Goal: Task Accomplishment & Management: Complete application form

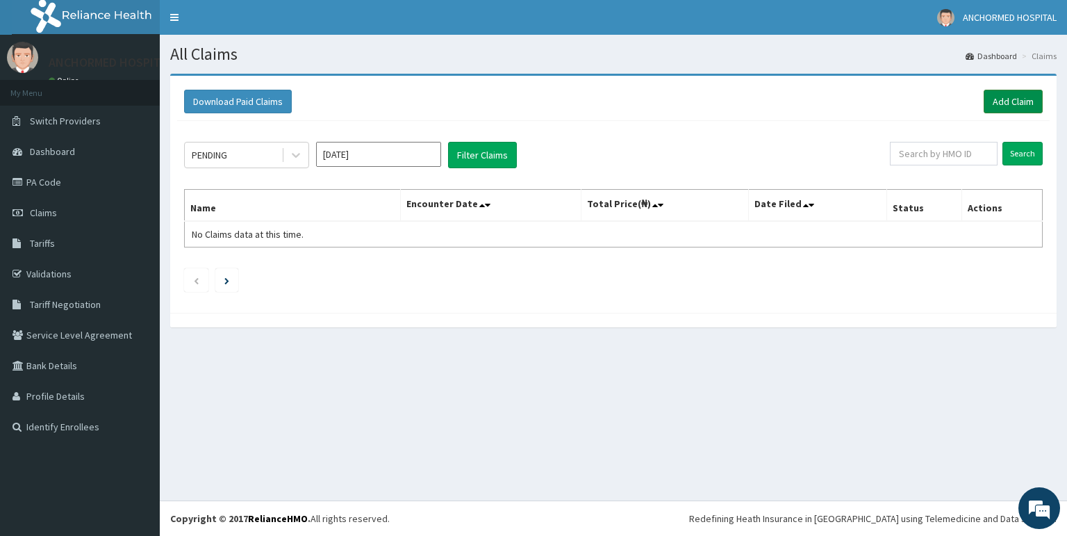
click at [1013, 90] on link "Add Claim" at bounding box center [1013, 102] width 59 height 24
click at [1012, 96] on link "Add Claim" at bounding box center [1013, 102] width 59 height 24
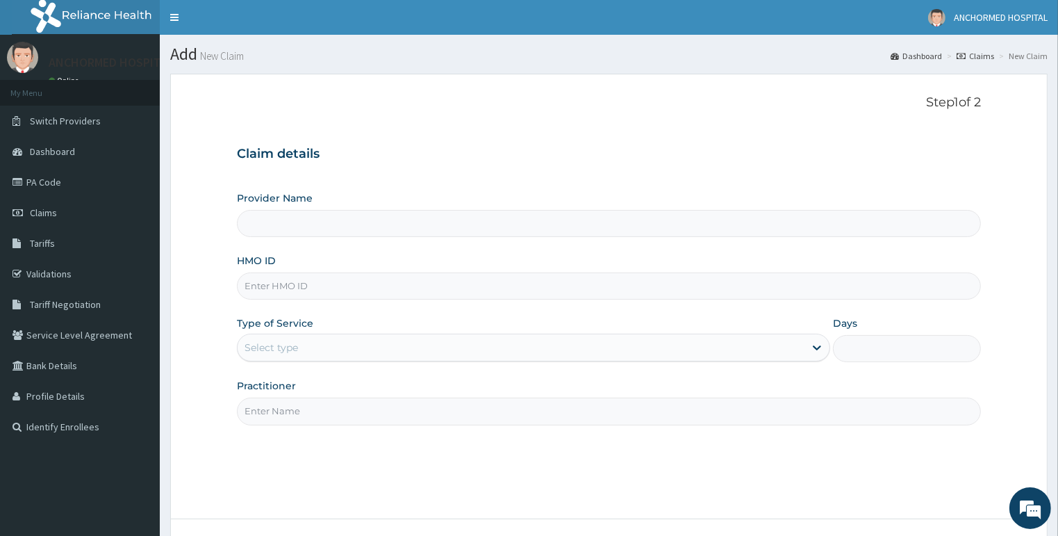
paste input "IF/10553/A"
type input "IF/10553/A"
click at [277, 338] on div "Select type" at bounding box center [521, 347] width 567 height 22
click at [289, 343] on div "Select type" at bounding box center [272, 347] width 54 height 14
click at [325, 317] on div "Type of Service Select type" at bounding box center [533, 339] width 593 height 46
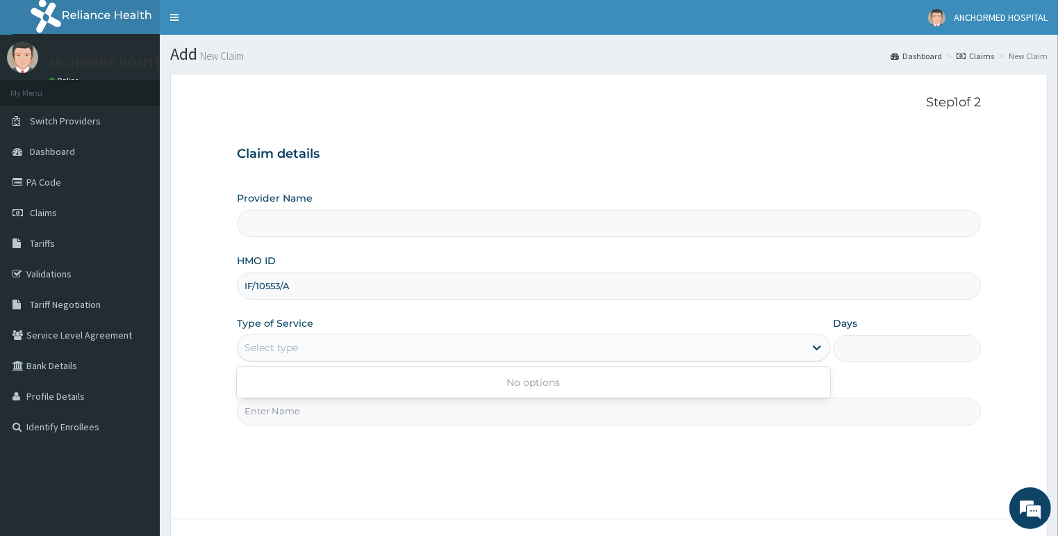
click at [325, 345] on div "Select type" at bounding box center [521, 347] width 567 height 22
click at [628, 327] on div "Type of Service Select type" at bounding box center [533, 339] width 593 height 46
click at [716, 349] on div "Select type" at bounding box center [521, 347] width 567 height 22
drag, startPoint x: 716, startPoint y: 349, endPoint x: 340, endPoint y: 347, distance: 375.9
click at [551, 376] on div "Provider Name HMO ID IF/10553/A Type of Service Select is focused ,type to refi…" at bounding box center [609, 307] width 745 height 233
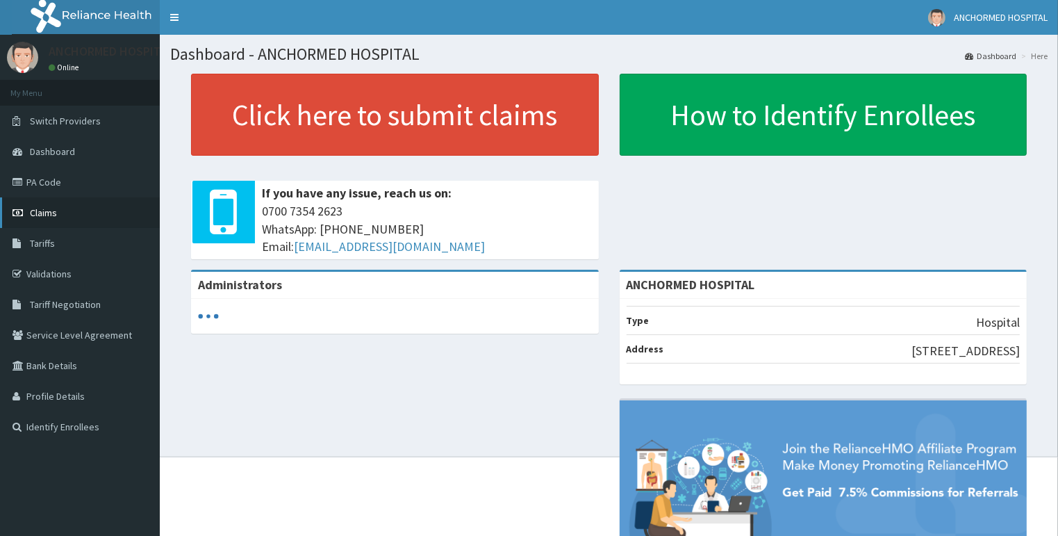
click at [46, 212] on span "Claims" at bounding box center [43, 212] width 27 height 13
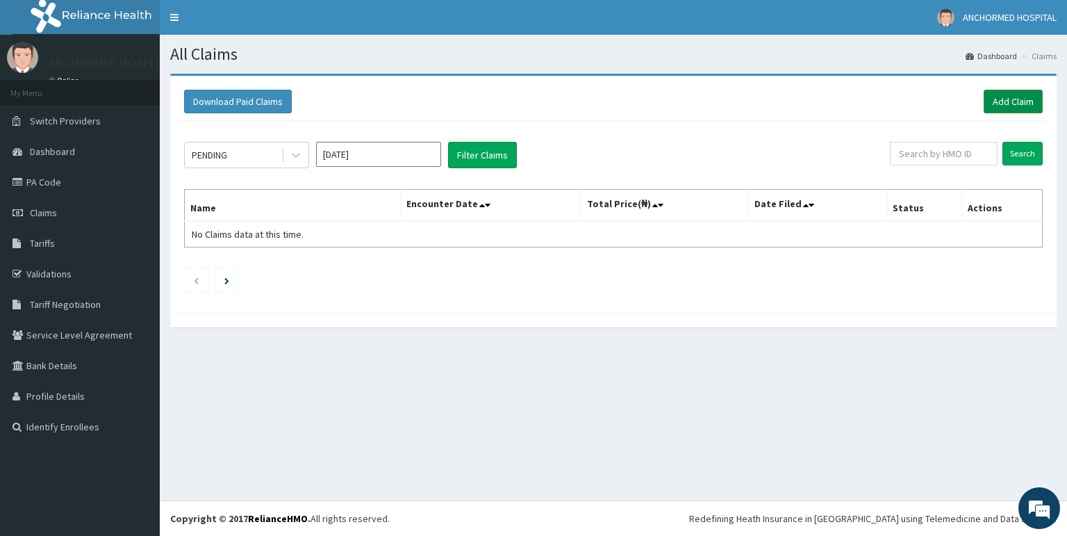
click at [1010, 103] on link "Add Claim" at bounding box center [1013, 102] width 59 height 24
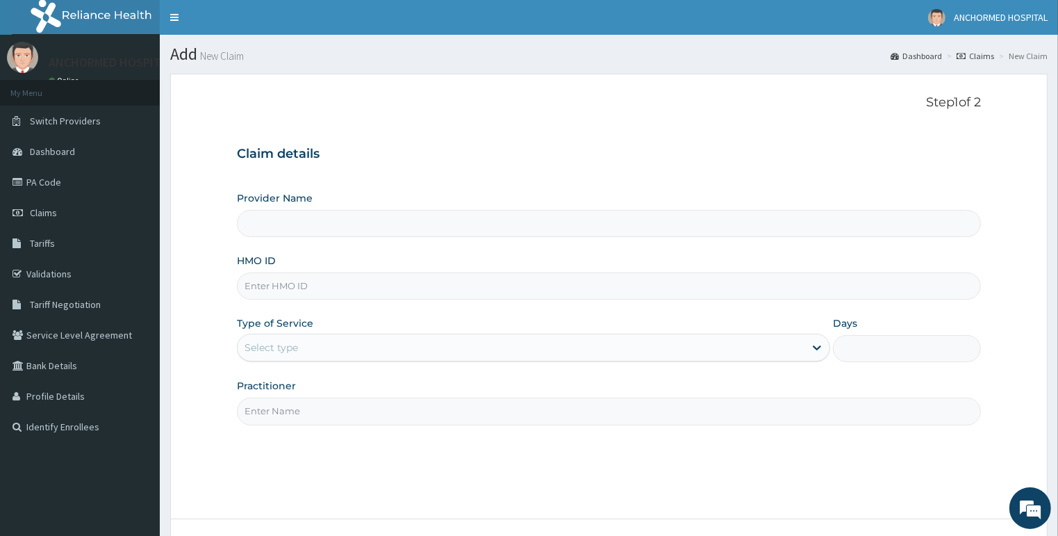
paste input "IF/10553/A"
type input "IF/10553/A"
type input "ANCHORMED HOSPITAL"
type input "IF/10553/A"
click at [275, 350] on div "Select type" at bounding box center [272, 347] width 54 height 14
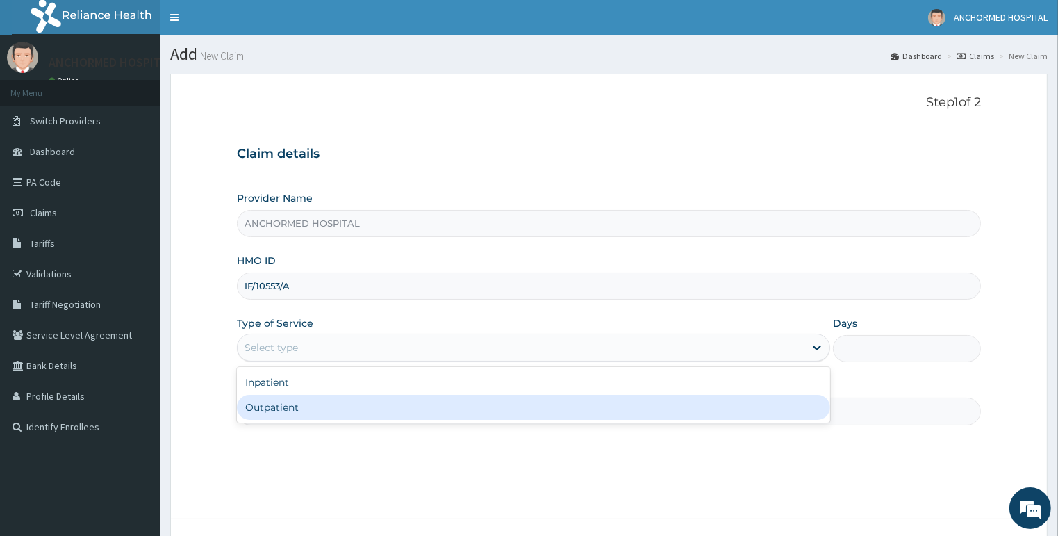
click at [288, 406] on div "Outpatient" at bounding box center [533, 407] width 593 height 25
type input "1"
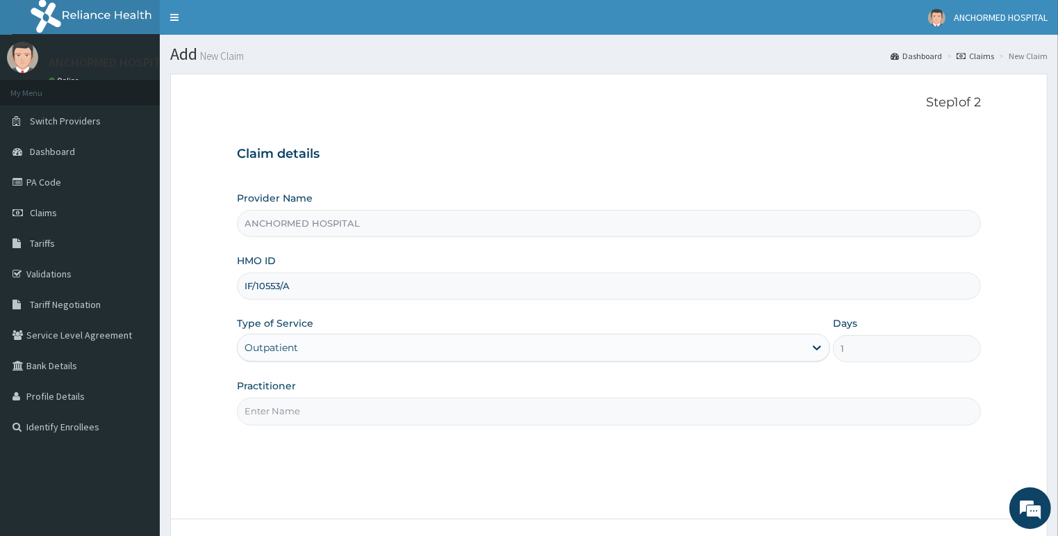
click at [280, 408] on input "Practitioner" at bounding box center [609, 410] width 745 height 27
type input "Dr oluwole"
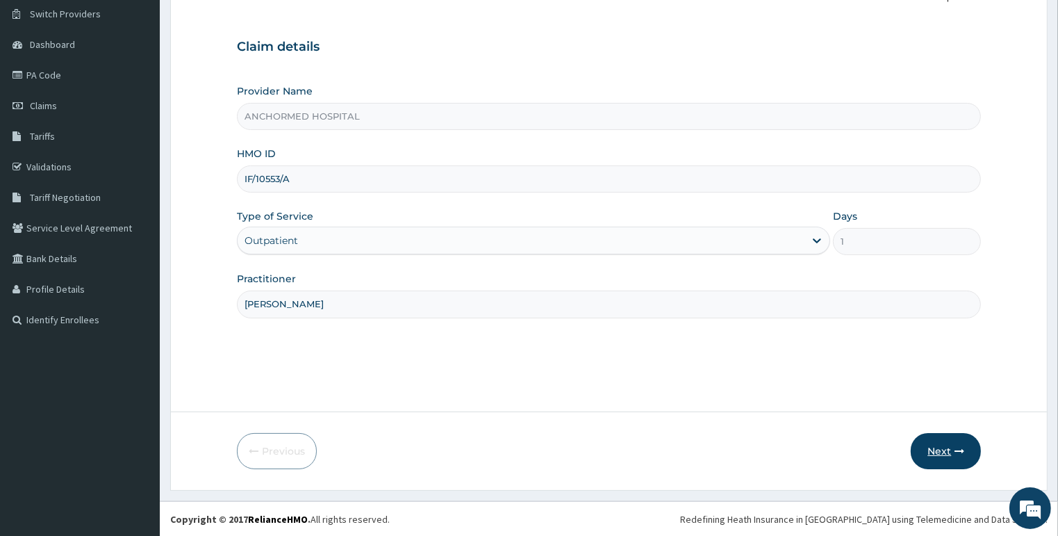
click at [926, 450] on button "Next" at bounding box center [946, 451] width 70 height 36
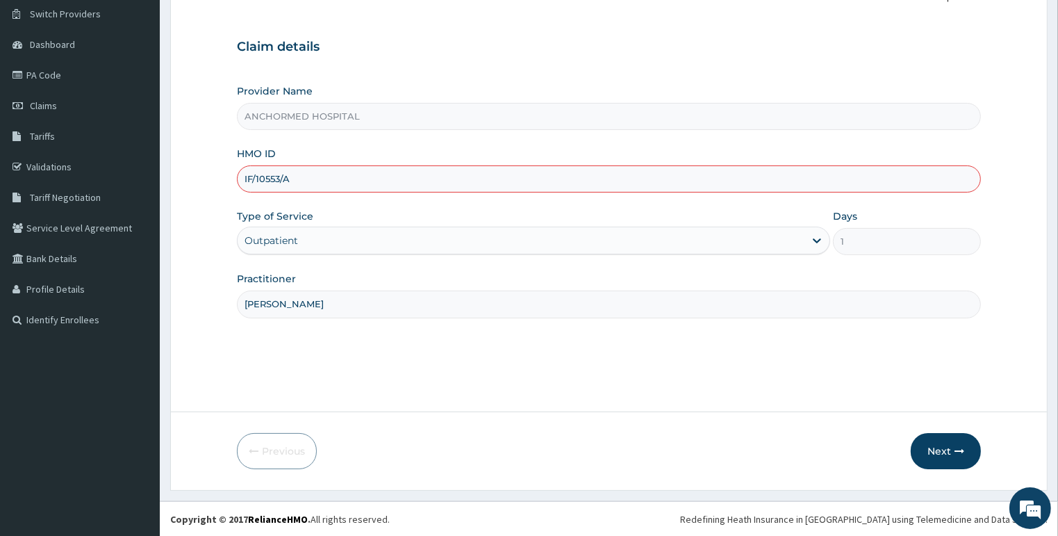
scroll to position [0, 0]
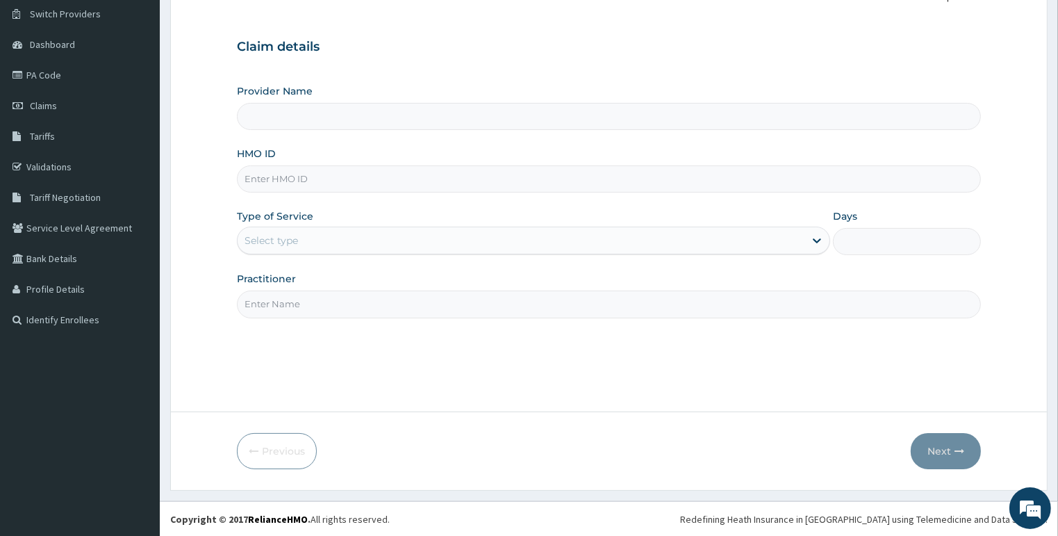
paste input "IF/10553/A"
type input "IF/10553/A"
click at [290, 235] on div "Select type" at bounding box center [272, 240] width 54 height 14
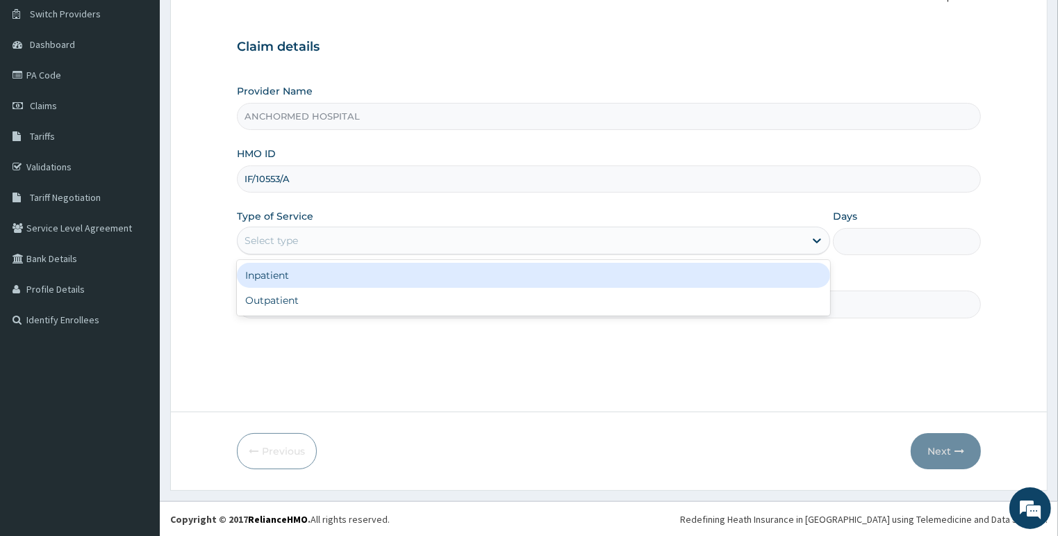
type input "ANCHORMED HOSPITAL"
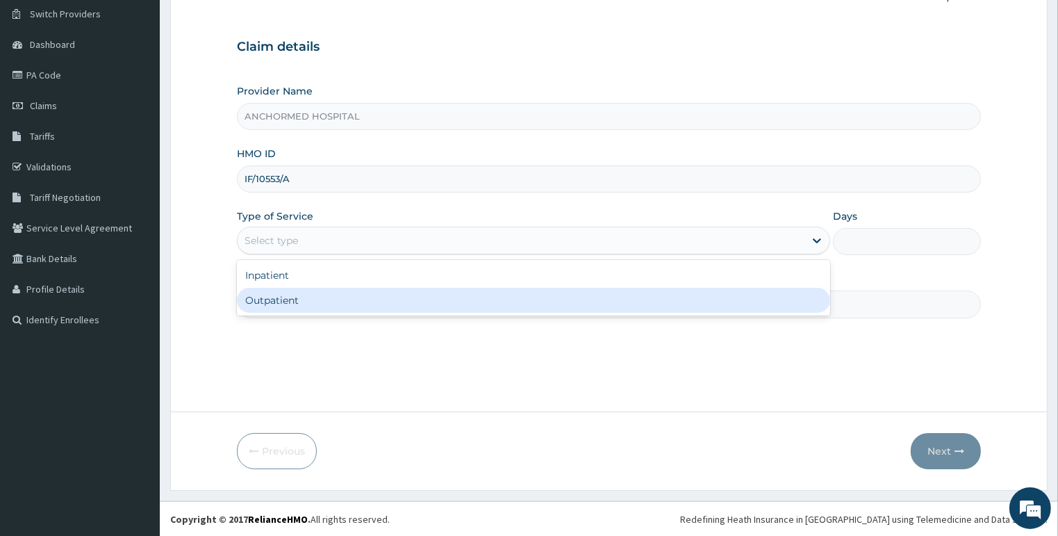
click at [298, 298] on div "Outpatient" at bounding box center [533, 300] width 593 height 25
type input "1"
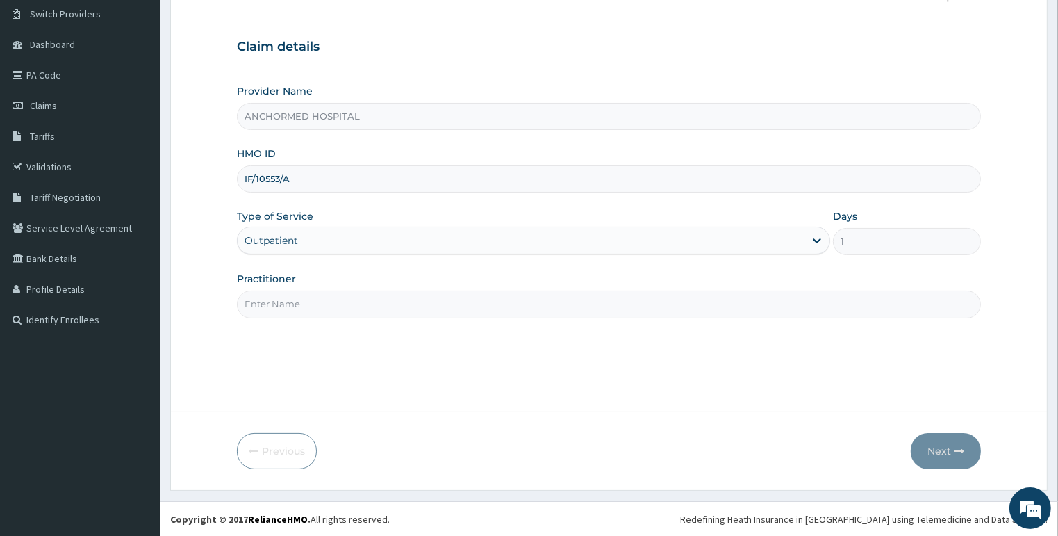
click at [284, 305] on input "Practitioner" at bounding box center [609, 303] width 745 height 27
type input "Dr oluwole"
click at [955, 451] on icon "button" at bounding box center [960, 451] width 10 height 10
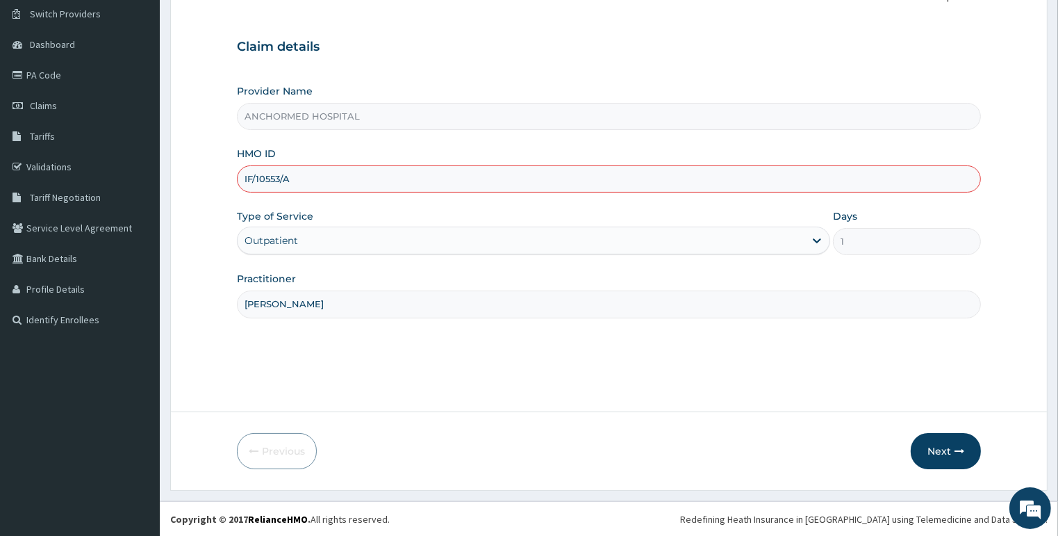
click at [246, 178] on input "IF/10553/A" at bounding box center [609, 178] width 745 height 27
type input "IF/10553/A"
click at [943, 448] on button "Next" at bounding box center [946, 451] width 70 height 36
click at [939, 446] on button "Next" at bounding box center [946, 451] width 70 height 36
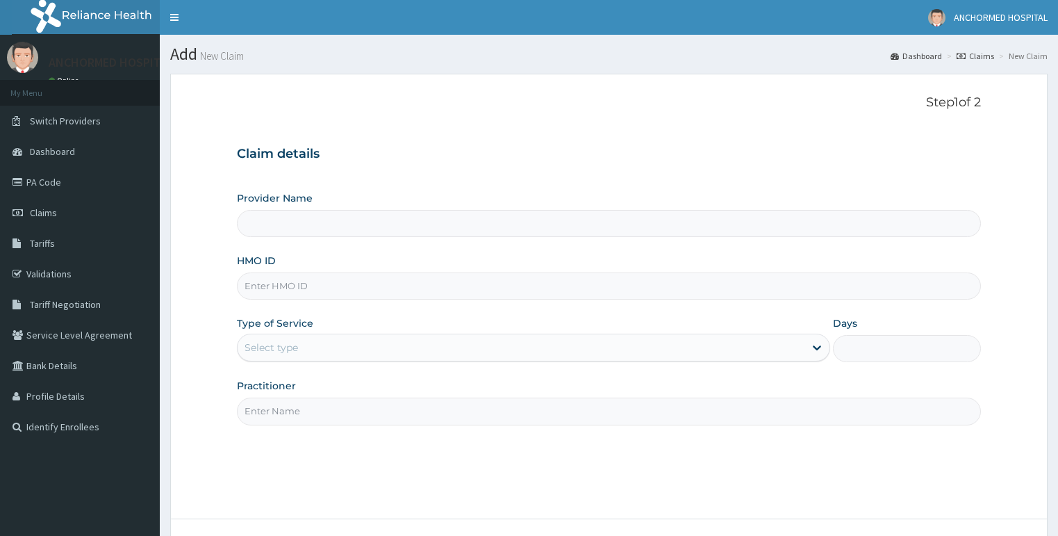
type input "ANCHORMED HOSPITAL"
type input "IF/10553/A"
click at [274, 346] on div "Select type" at bounding box center [272, 347] width 54 height 14
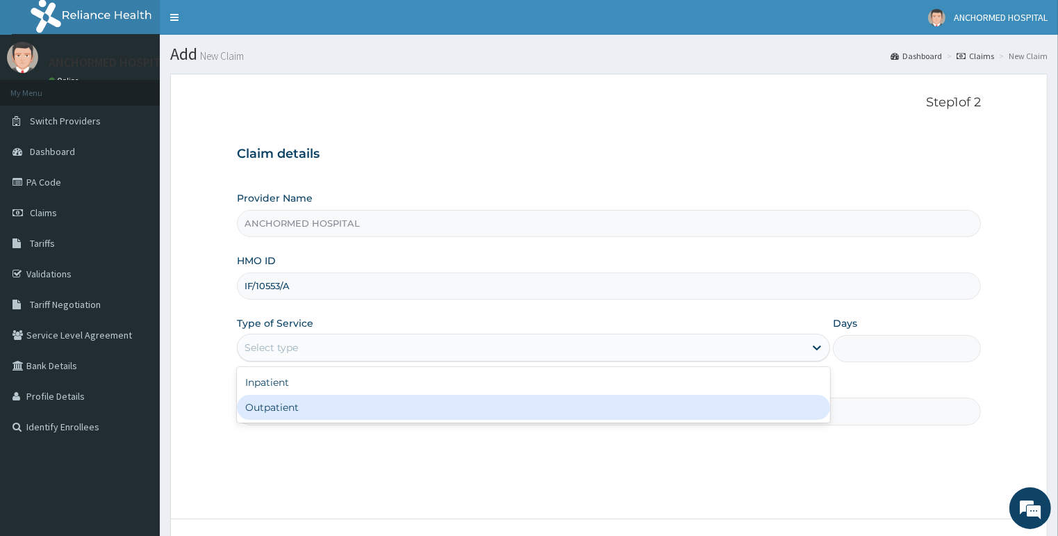
click at [295, 409] on div "Outpatient" at bounding box center [533, 407] width 593 height 25
type input "1"
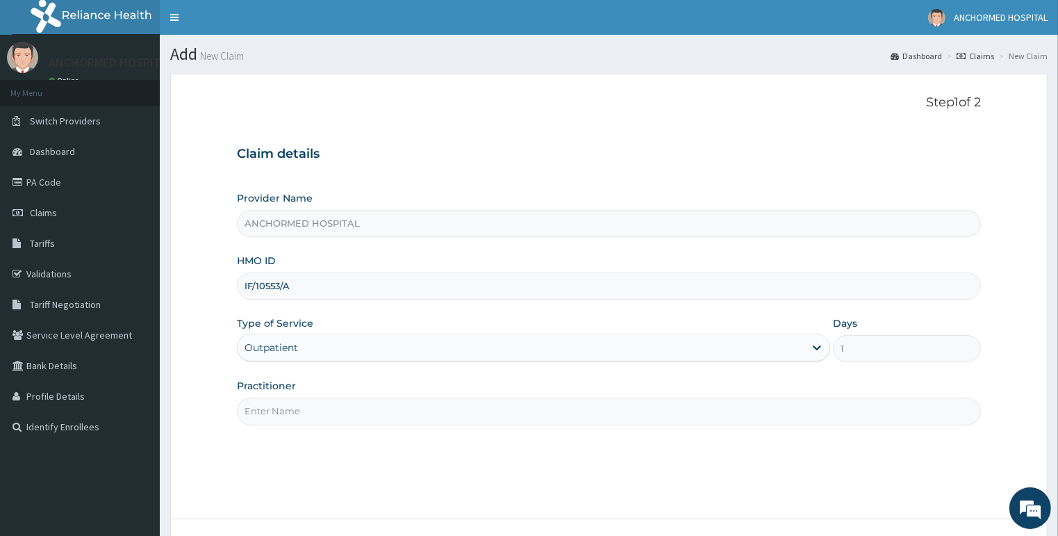
click at [311, 408] on input "Practitioner" at bounding box center [609, 410] width 745 height 27
type input "Dr oluwole"
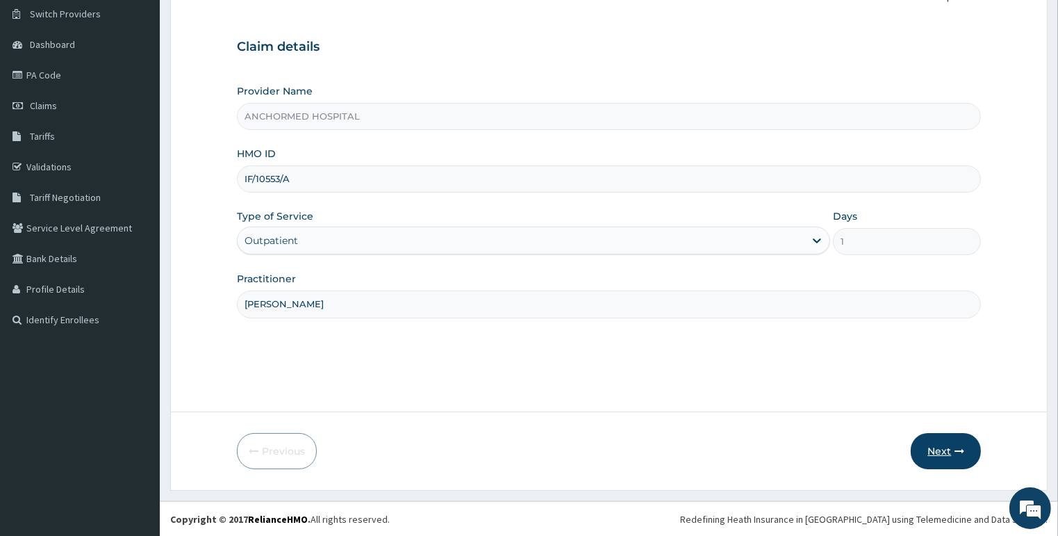
click at [945, 453] on button "Next" at bounding box center [946, 451] width 70 height 36
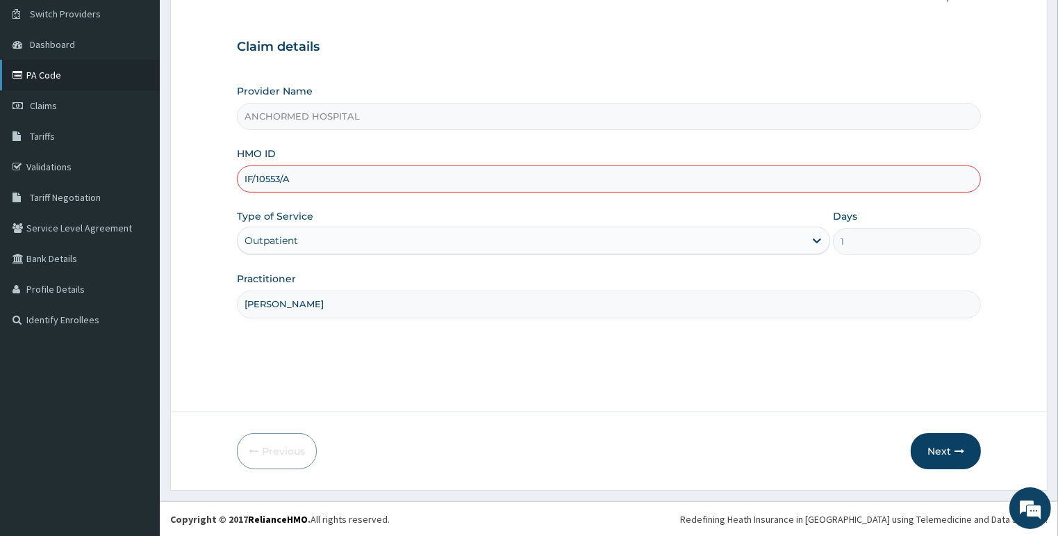
scroll to position [0, 0]
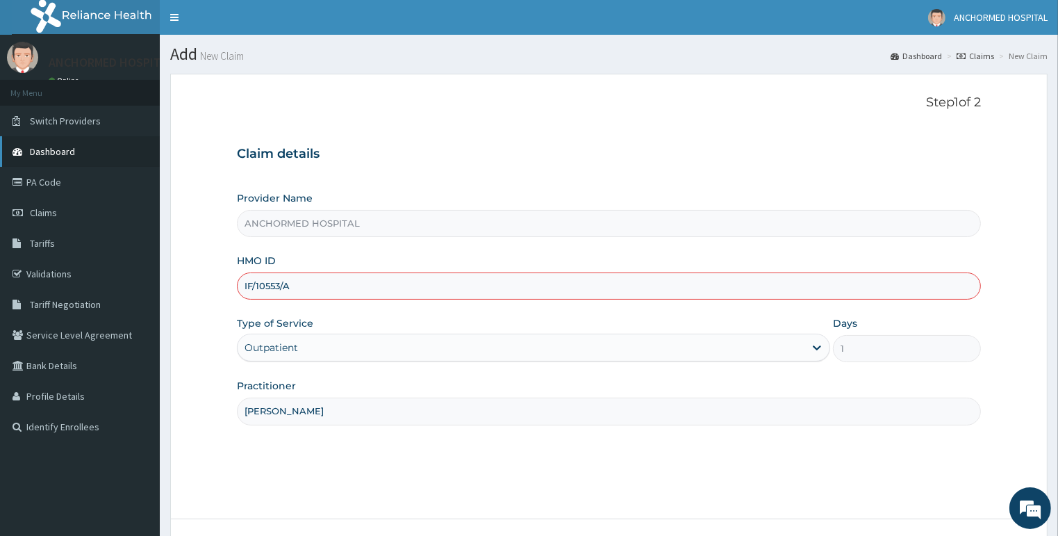
click at [52, 156] on span "Dashboard" at bounding box center [52, 151] width 45 height 13
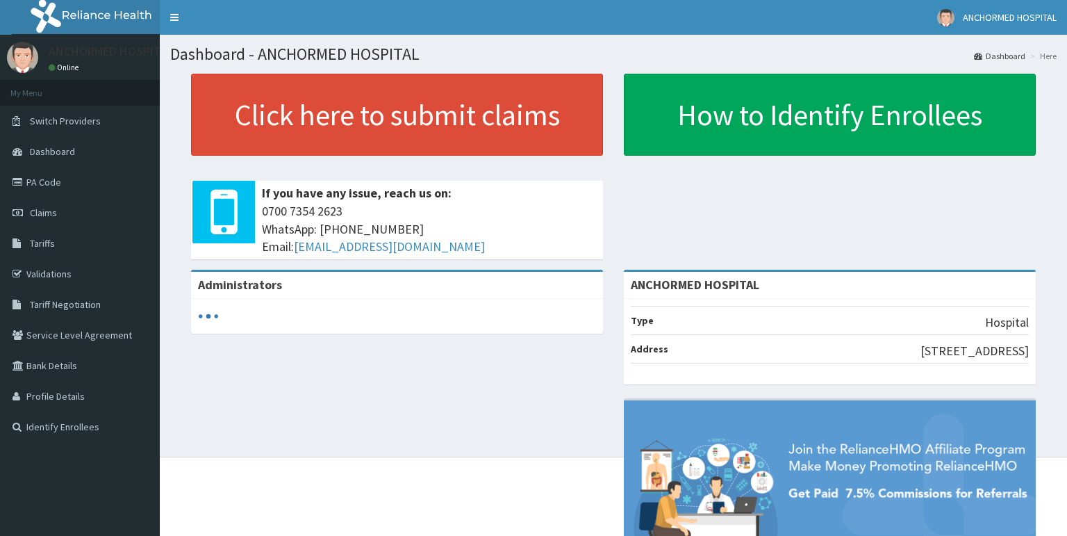
click at [47, 277] on link "Validations" at bounding box center [80, 273] width 160 height 31
